Goal: Information Seeking & Learning: Learn about a topic

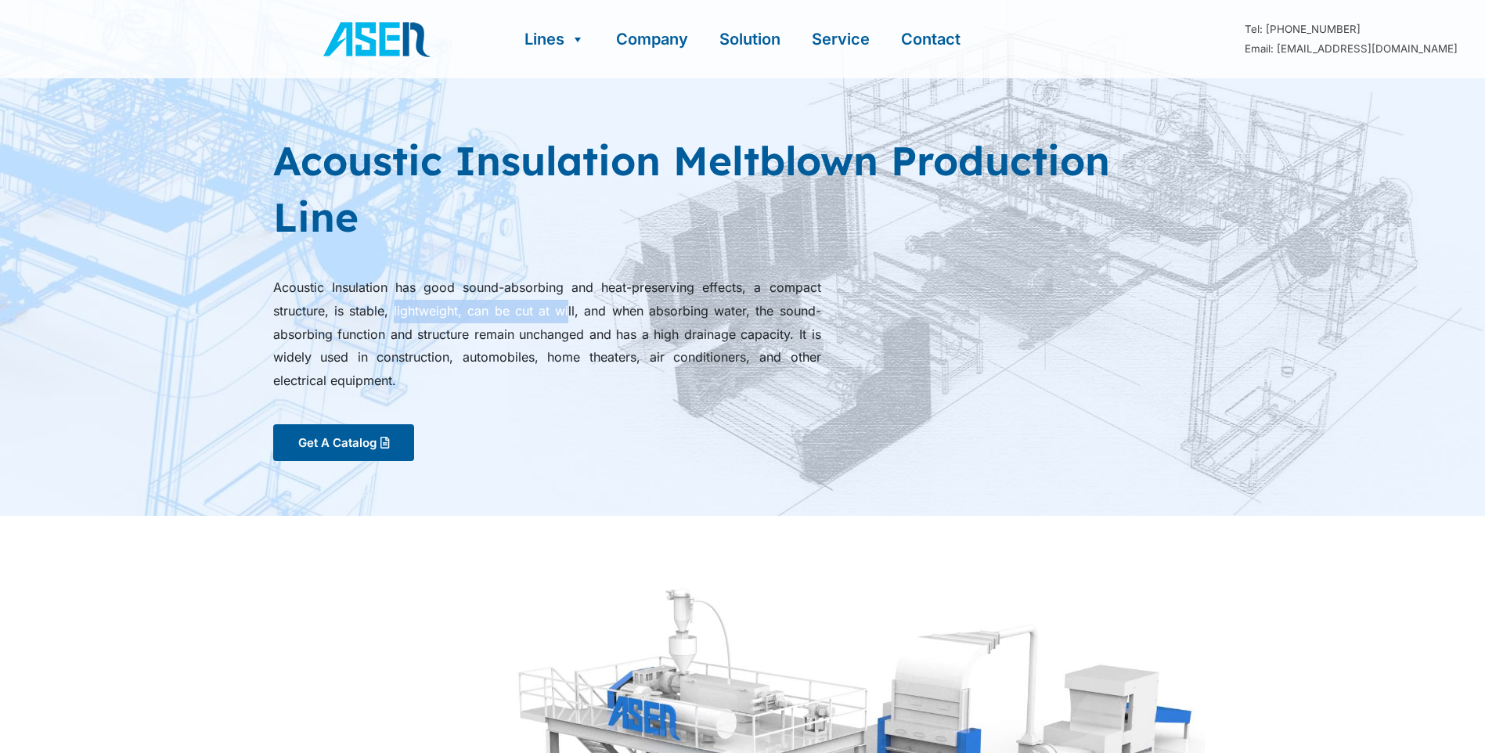
drag, startPoint x: 392, startPoint y: 315, endPoint x: 567, endPoint y: 319, distance: 175.3
click at [567, 319] on p "Acoustic Insulation has good sound-absorbing and heat-preserving effects, a com…" at bounding box center [547, 334] width 548 height 117
drag, startPoint x: 567, startPoint y: 319, endPoint x: 575, endPoint y: 309, distance: 12.8
click at [575, 309] on p "Acoustic Insulation has good sound-absorbing and heat-preserving effects, a com…" at bounding box center [547, 334] width 548 height 117
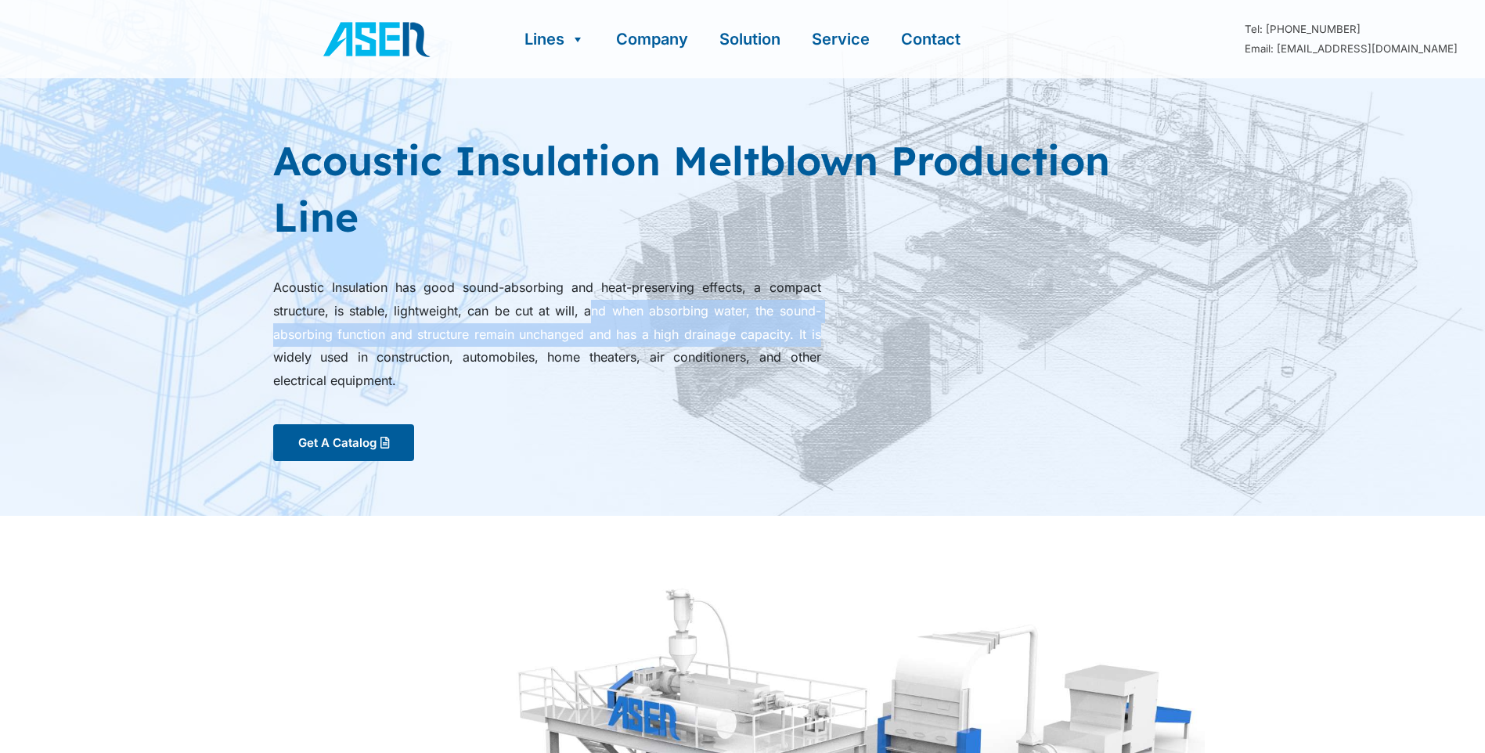
drag, startPoint x: 594, startPoint y: 314, endPoint x: 856, endPoint y: 338, distance: 263.3
click at [856, 338] on div "Acoustic Insulation has good sound-absorbing and heat-preserving effects, a com…" at bounding box center [742, 334] width 939 height 117
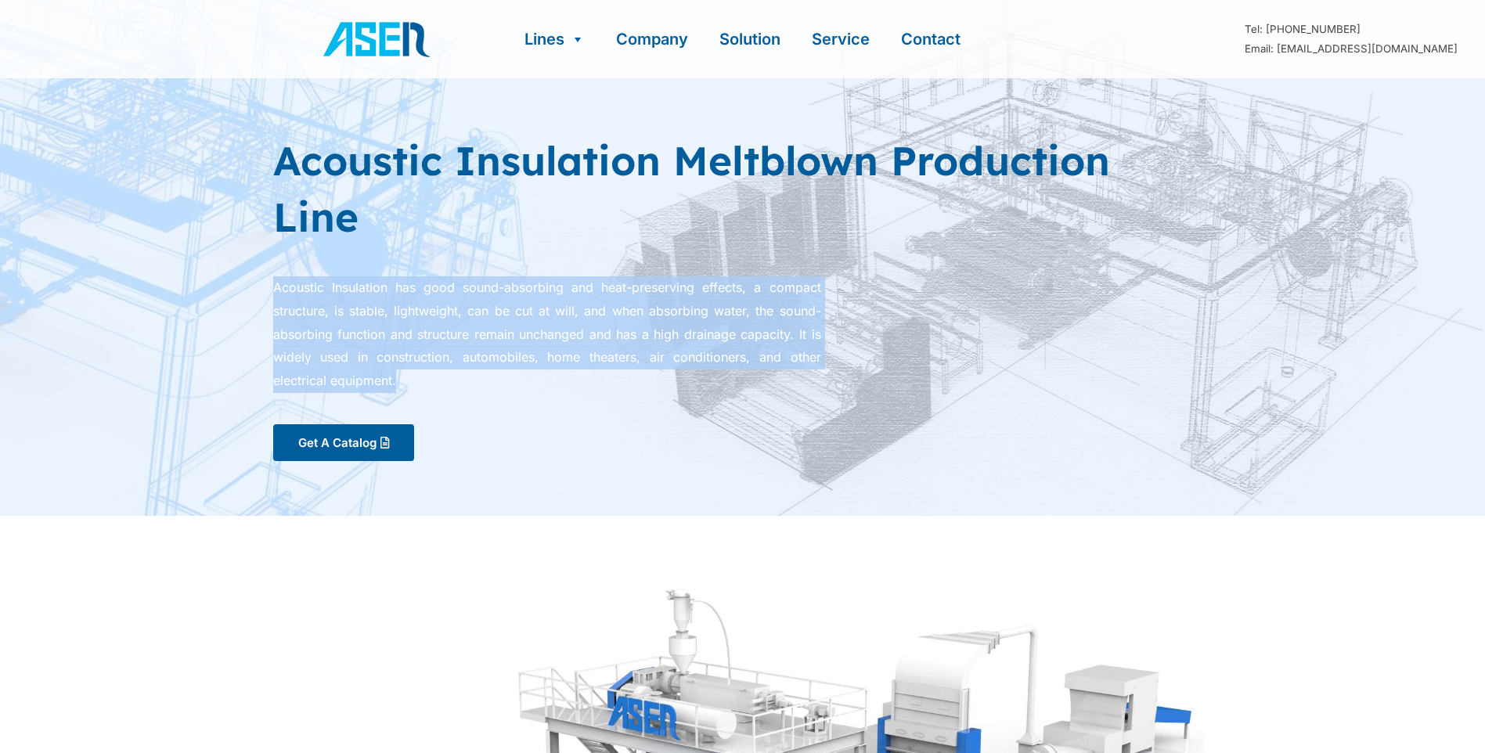
drag, startPoint x: 398, startPoint y: 382, endPoint x: 272, endPoint y: 284, distance: 159.5
click at [273, 284] on p "Acoustic Insulation has good sound-absorbing and heat-preserving effects, a com…" at bounding box center [547, 334] width 548 height 117
drag, startPoint x: 272, startPoint y: 284, endPoint x: 283, endPoint y: 292, distance: 12.8
copy p "Acoustic Insulation has good sound-absorbing and heat-preserving effects, a com…"
click at [323, 443] on span "Get A Catalog" at bounding box center [337, 443] width 78 height 12
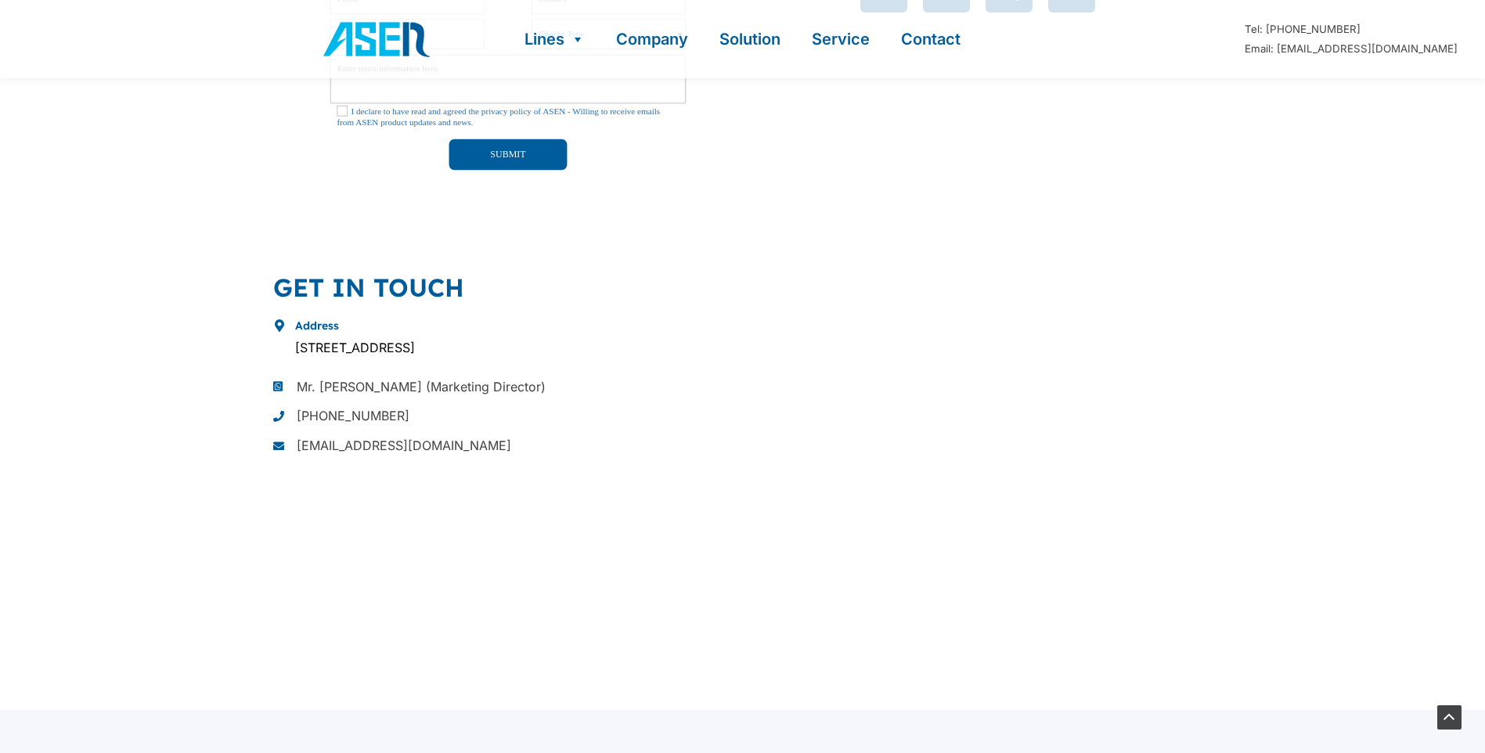
scroll to position [916, 0]
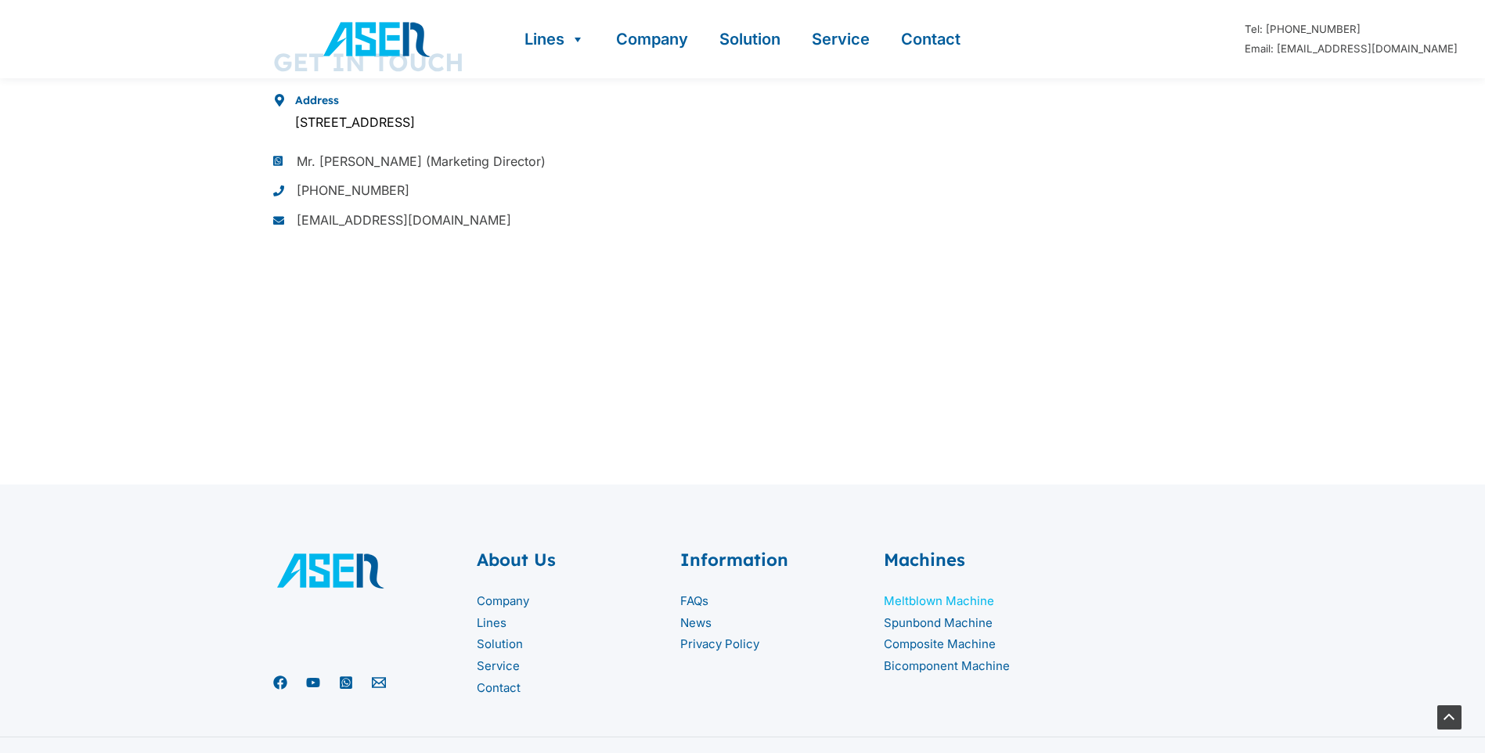
click at [925, 602] on link "Meltblown Machine" at bounding box center [939, 600] width 110 height 15
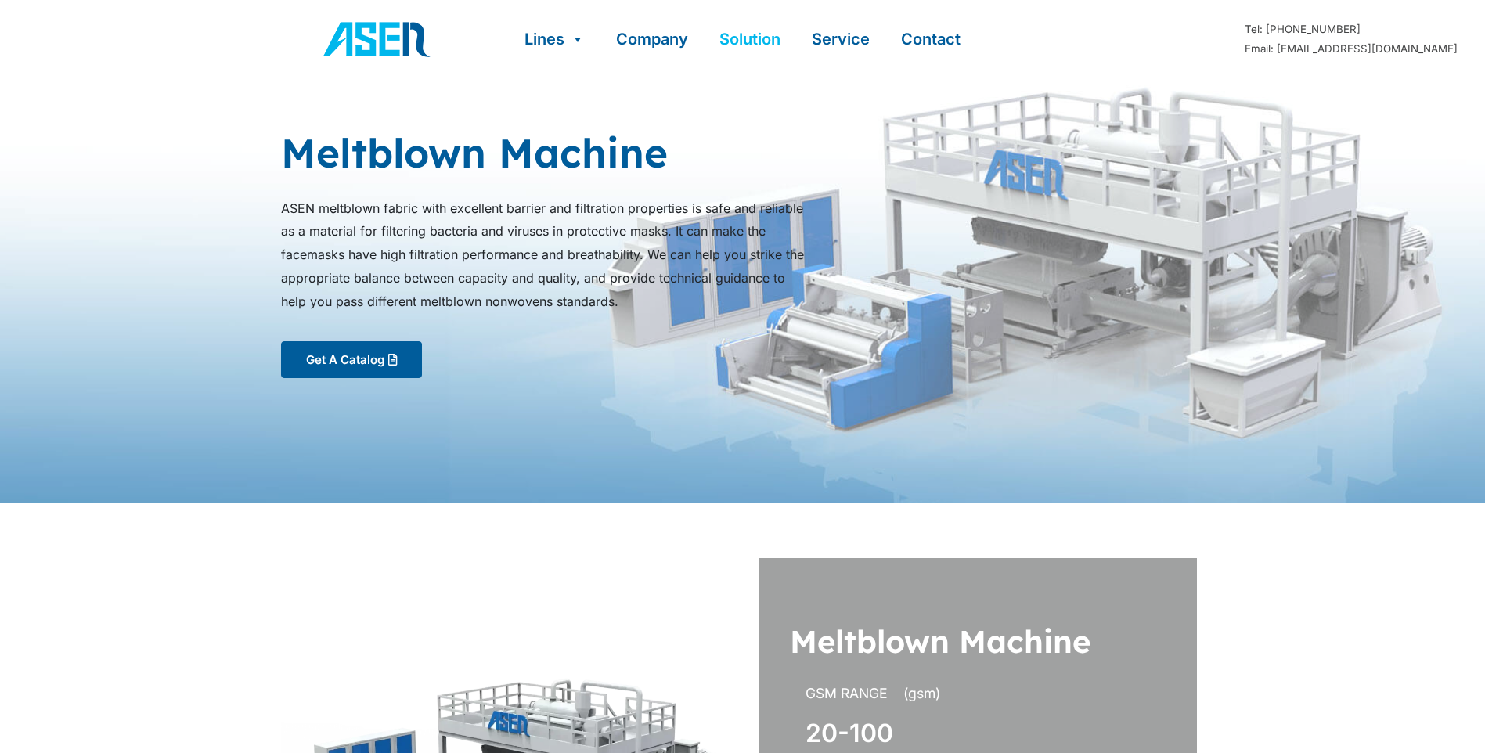
click at [731, 39] on link "Solution" at bounding box center [750, 39] width 92 height 78
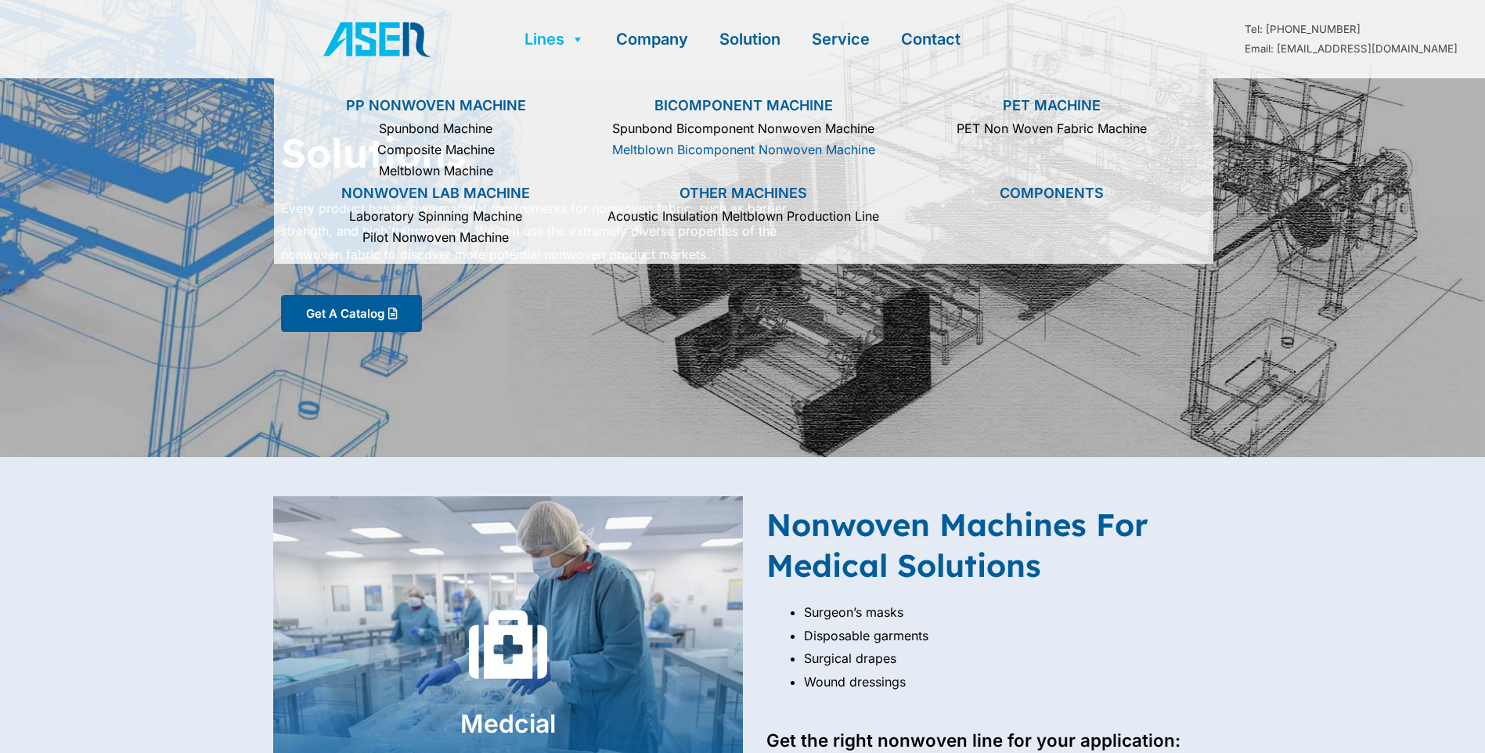
click at [691, 142] on link "Meltblown Bicomponent Nonwoven Machine" at bounding box center [743, 149] width 292 height 21
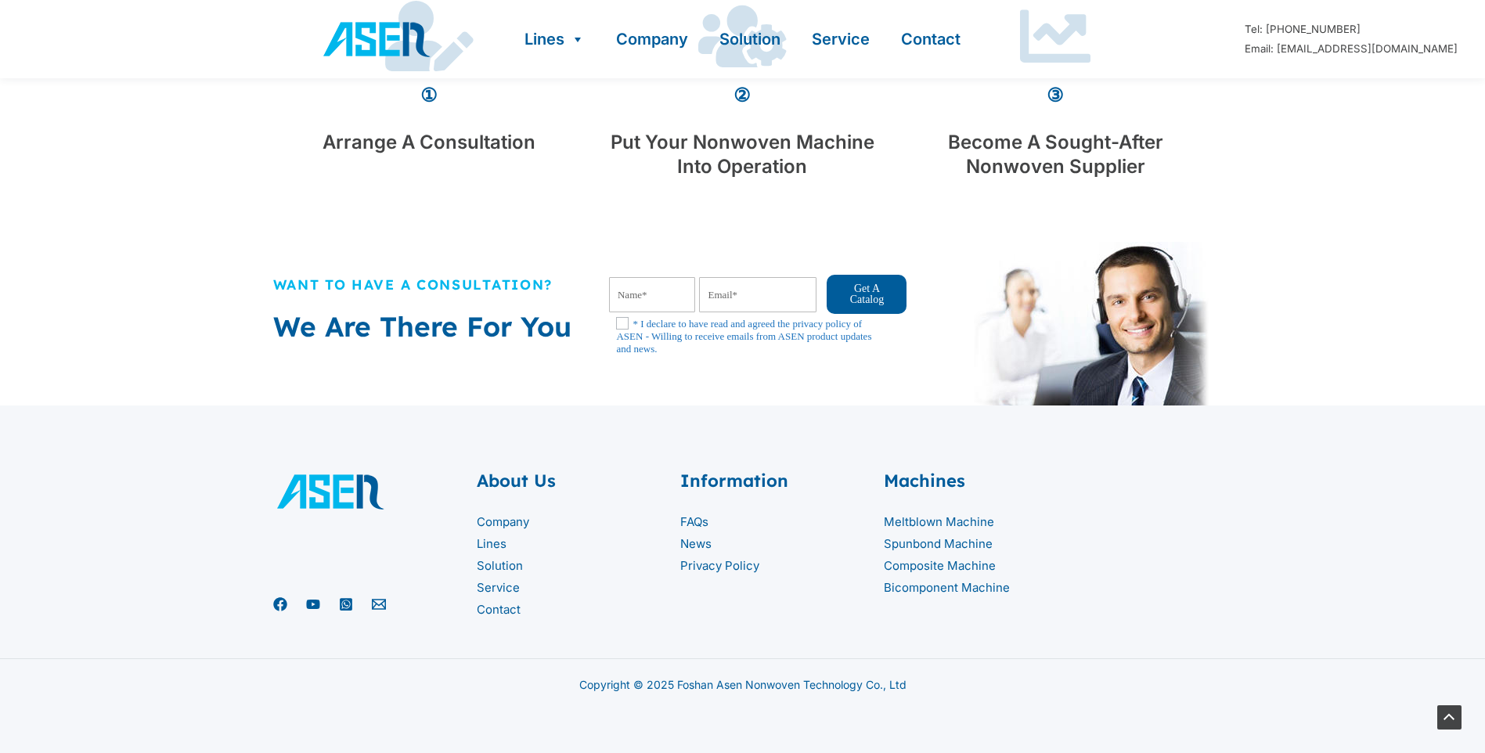
scroll to position [1870, 0]
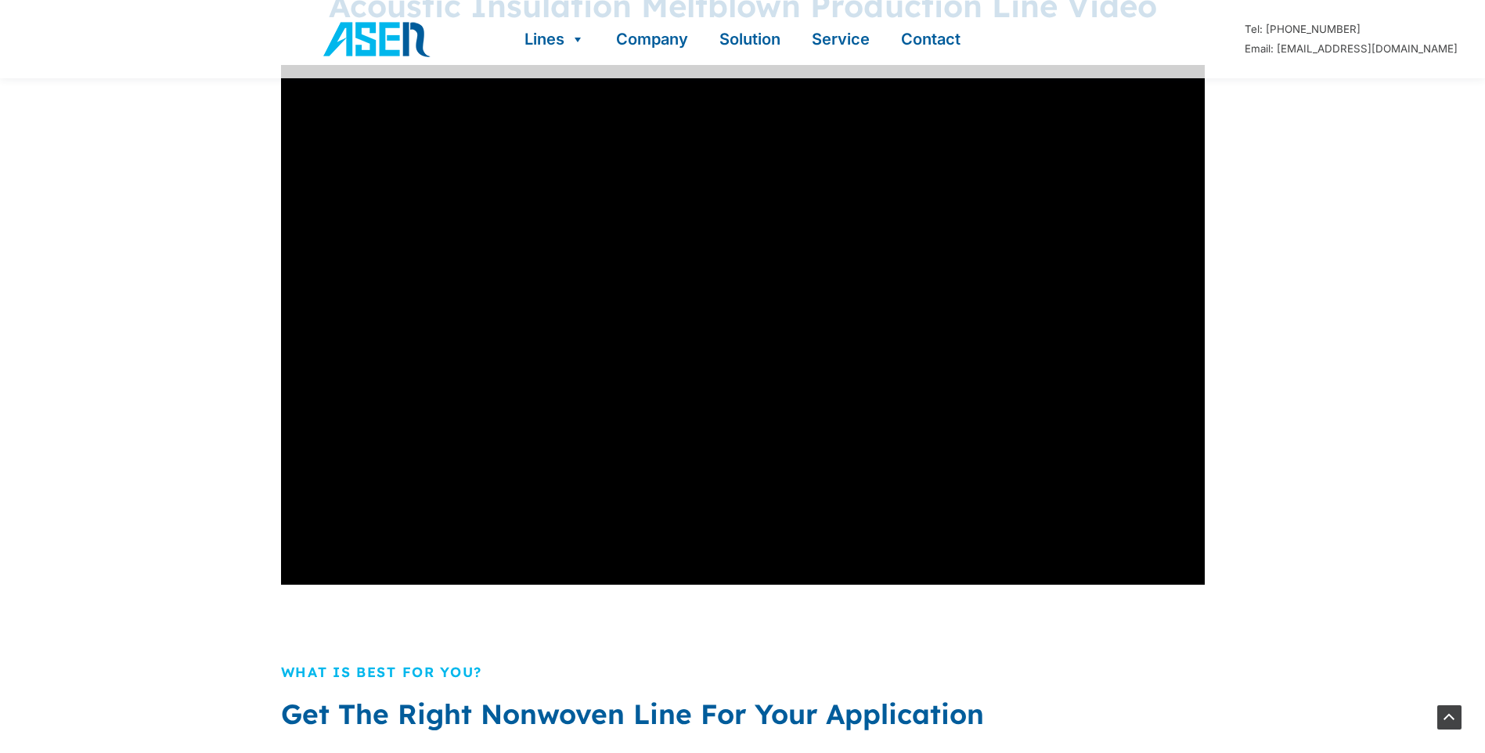
scroll to position [1643, 0]
